Goal: Navigation & Orientation: Find specific page/section

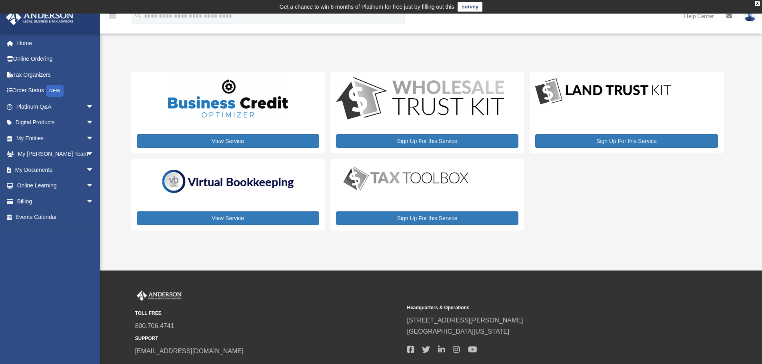
drag, startPoint x: 740, startPoint y: 0, endPoint x: 558, endPoint y: 23, distance: 183.4
click at [558, 23] on div "menu search Site Menu add [EMAIL_ADDRESS][DOMAIN_NAME] My Profile Reset Passwor…" at bounding box center [381, 19] width 750 height 27
click at [86, 156] on span "arrow_drop_down" at bounding box center [94, 154] width 16 height 16
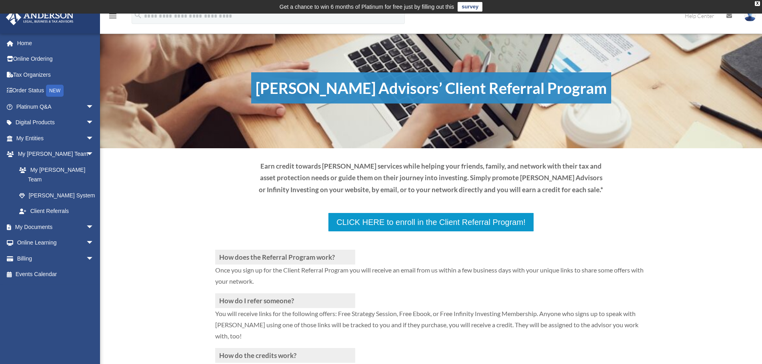
scroll to position [40, 0]
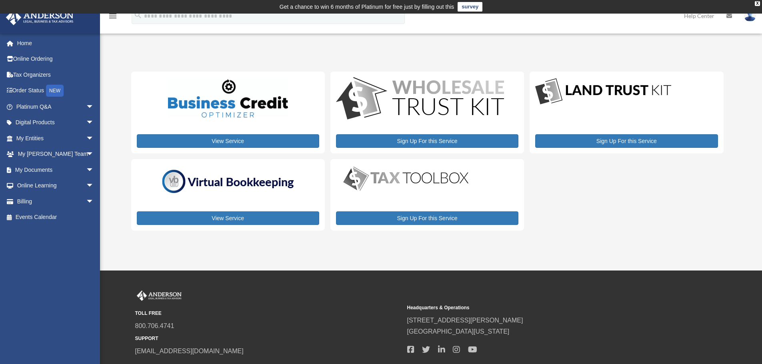
drag, startPoint x: 735, startPoint y: 0, endPoint x: 638, endPoint y: 319, distance: 333.4
click at [638, 319] on span "[STREET_ADDRESS][PERSON_NAME]" at bounding box center [540, 320] width 266 height 11
